Goal: Use online tool/utility: Utilize a website feature to perform a specific function

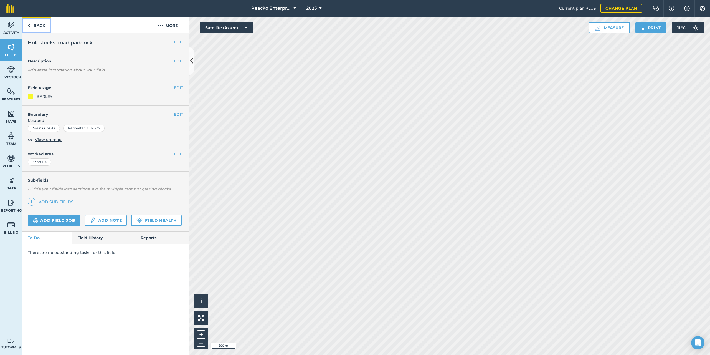
click at [36, 27] on link "Back" at bounding box center [36, 25] width 29 height 16
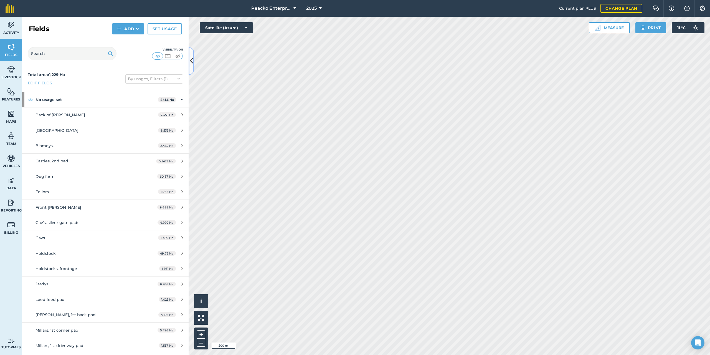
click at [193, 61] on button at bounding box center [192, 61] width 6 height 28
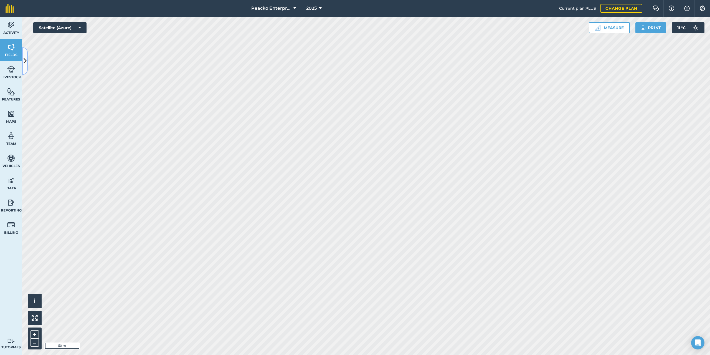
click at [26, 58] on icon at bounding box center [25, 61] width 3 height 10
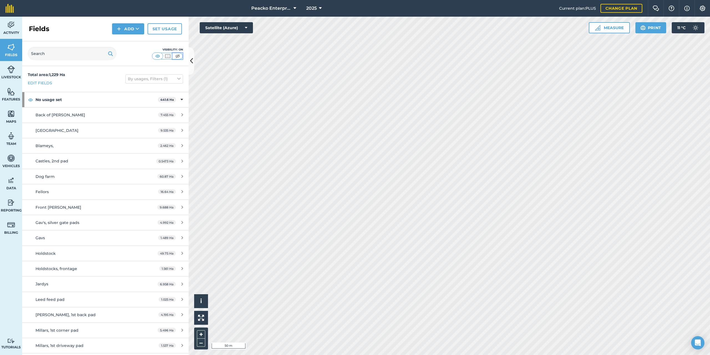
click at [179, 57] on img at bounding box center [177, 56] width 7 height 6
click at [192, 59] on icon at bounding box center [191, 61] width 3 height 10
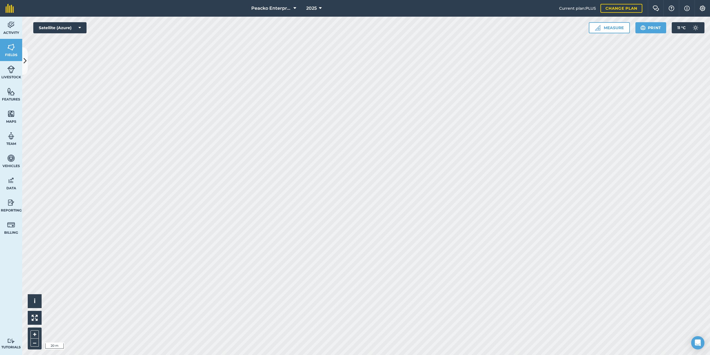
click at [275, 0] on html "Peacko Enterprises 2025 Current plan : PLUS Change plan Farm Chat Help Info Set…" at bounding box center [355, 177] width 710 height 355
click at [604, 24] on button "Measure" at bounding box center [609, 27] width 41 height 11
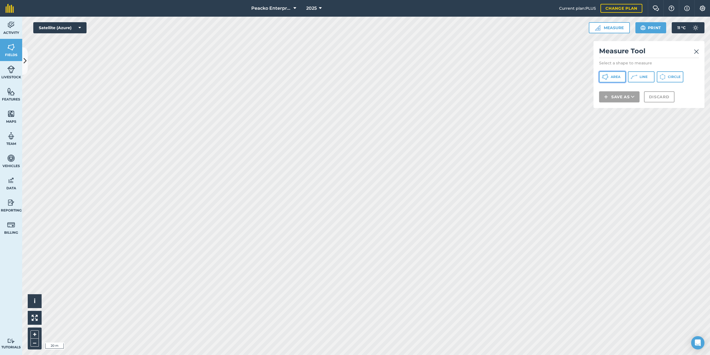
click at [619, 80] on button "Area" at bounding box center [612, 76] width 27 height 11
click at [632, 92] on img at bounding box center [631, 90] width 4 height 7
click at [618, 79] on span "Area" at bounding box center [616, 77] width 10 height 4
click at [629, 89] on div "Area : 2.049 Ha" at bounding box center [619, 90] width 41 height 9
click at [635, 90] on img at bounding box center [633, 90] width 4 height 7
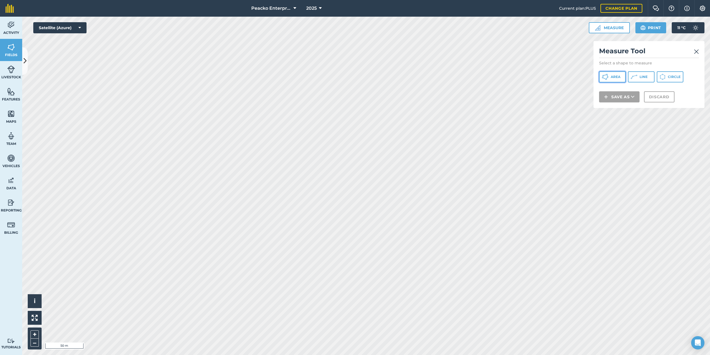
click at [618, 78] on span "Area" at bounding box center [616, 77] width 10 height 4
click at [633, 89] on img at bounding box center [632, 90] width 4 height 7
click at [615, 78] on span "Area" at bounding box center [616, 77] width 10 height 4
click at [635, 90] on img at bounding box center [633, 90] width 4 height 7
click at [618, 76] on span "Area" at bounding box center [616, 77] width 10 height 4
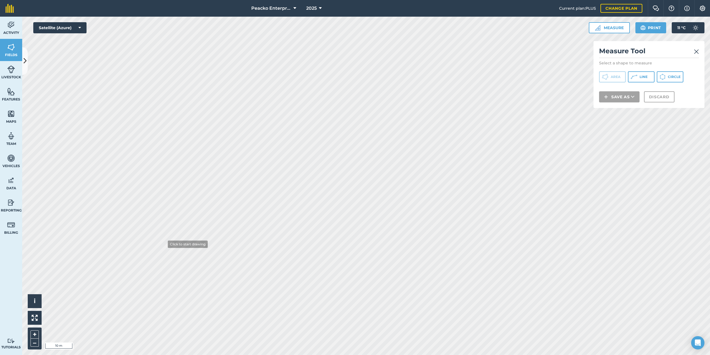
click at [7, 218] on div "Activity Fields Livestock Features Maps Team Vehicles Data Reporting Billing Tu…" at bounding box center [355, 186] width 710 height 338
click at [635, 92] on img at bounding box center [632, 90] width 4 height 7
click at [617, 78] on span "Area" at bounding box center [616, 77] width 10 height 4
click at [634, 91] on img at bounding box center [632, 90] width 4 height 7
click at [615, 80] on button "Area" at bounding box center [612, 76] width 27 height 11
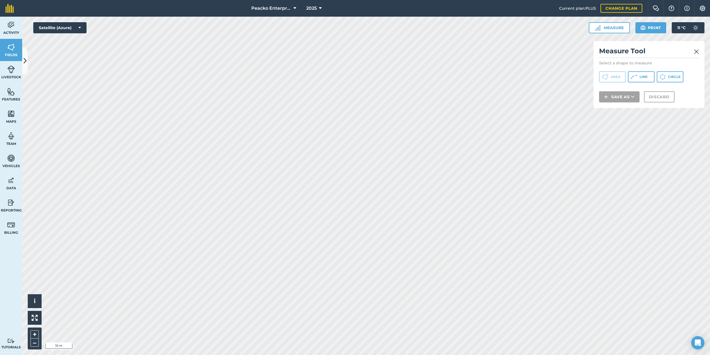
click at [0, 185] on div "Activity Fields Livestock Features Maps Team Vehicles Data Reporting Billing Tu…" at bounding box center [355, 186] width 710 height 338
click at [10, 143] on div "Activity Fields Livestock Features Maps Team Vehicles Data Reporting Billing Tu…" at bounding box center [355, 186] width 710 height 338
click at [5, 261] on div "Activity Fields Livestock Features Maps Team Vehicles Data Reporting Billing Tu…" at bounding box center [355, 186] width 710 height 338
click at [466, 0] on html "Peacko Enterprises 2025 Current plan : PLUS Change plan Farm Chat Help Info Set…" at bounding box center [355, 177] width 710 height 355
click at [236, 355] on html "Peacko Enterprises 2025 Current plan : PLUS Change plan Farm Chat Help Info Set…" at bounding box center [355, 177] width 710 height 355
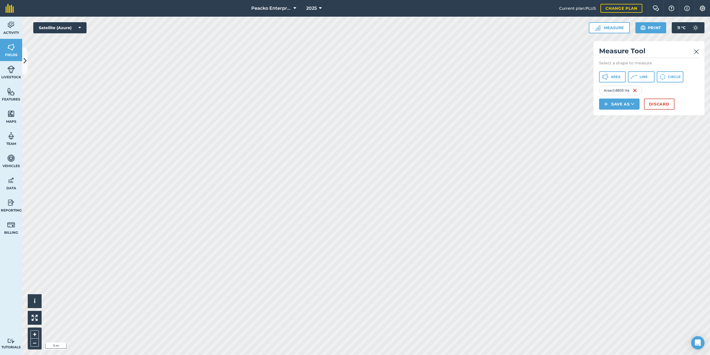
click at [0, 191] on div "Activity Fields Livestock Features Maps Team Vehicles Data Reporting Billing Tu…" at bounding box center [355, 186] width 710 height 338
click at [633, 90] on img at bounding box center [632, 90] width 4 height 7
click at [615, 78] on span "Area" at bounding box center [616, 77] width 10 height 4
click at [661, 105] on button "Discard" at bounding box center [659, 104] width 31 height 11
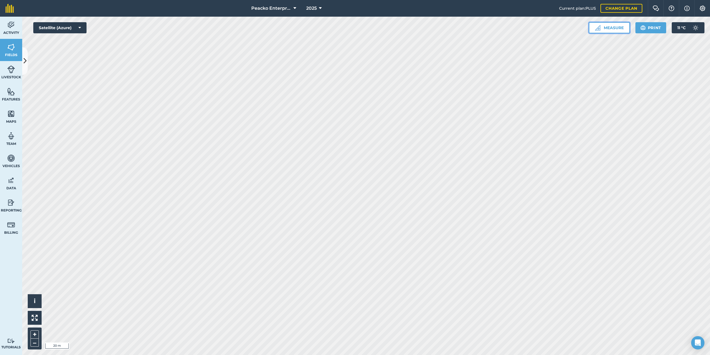
click at [625, 28] on button "Measure" at bounding box center [609, 27] width 41 height 11
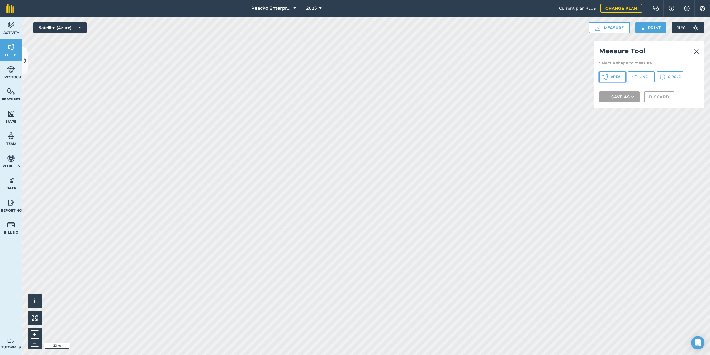
click at [613, 75] on span "Area" at bounding box center [616, 77] width 10 height 4
click at [631, 92] on img at bounding box center [631, 90] width 4 height 7
click at [620, 80] on button "Area" at bounding box center [612, 76] width 27 height 11
click at [632, 90] on img at bounding box center [629, 90] width 4 height 7
click at [619, 78] on span "Area" at bounding box center [616, 77] width 10 height 4
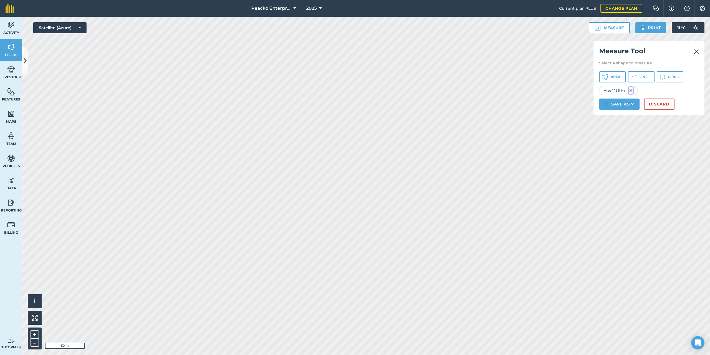
click at [630, 89] on img at bounding box center [631, 90] width 4 height 7
click at [610, 75] on button "Area" at bounding box center [612, 76] width 27 height 11
click at [637, 91] on img at bounding box center [635, 90] width 4 height 7
click at [621, 74] on button "Area" at bounding box center [612, 76] width 27 height 11
click at [526, 355] on html "Peacko Enterprises 2025 Current plan : PLUS Change plan Farm Chat Help Info Set…" at bounding box center [355, 177] width 710 height 355
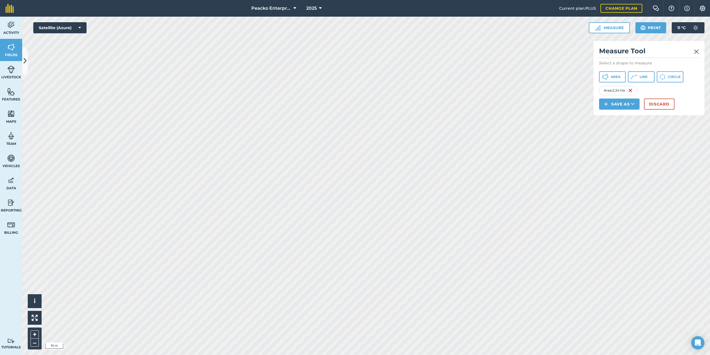
click at [0, 243] on div "Activity Fields Livestock Features Maps Team Vehicles Data Reporting Billing Tu…" at bounding box center [355, 186] width 710 height 338
click at [633, 89] on img at bounding box center [632, 90] width 4 height 7
